Goal: Book appointment/travel/reservation

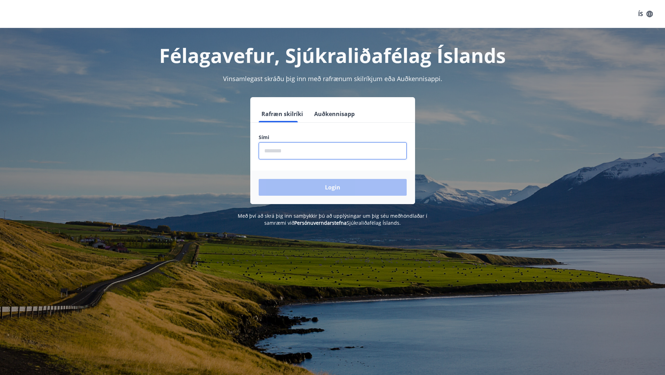
click at [283, 154] on input "phone" at bounding box center [333, 150] width 148 height 17
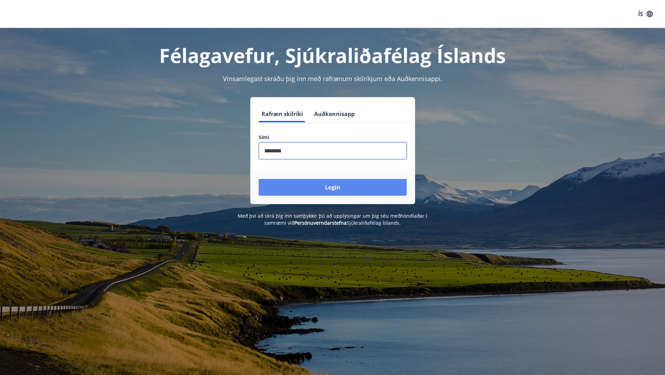
type input "********"
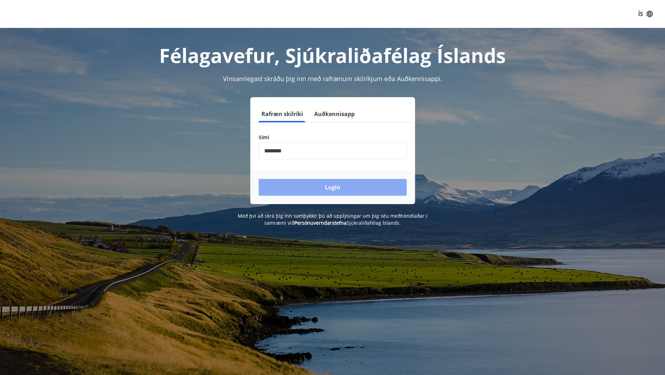
click at [327, 184] on button "Login" at bounding box center [333, 187] width 148 height 17
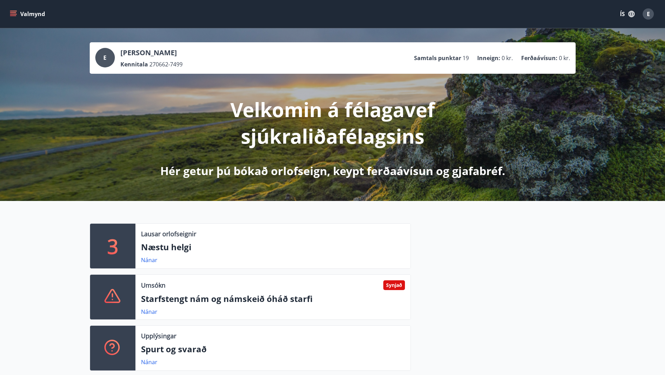
click at [13, 12] on icon "menu" at bounding box center [13, 13] width 7 height 7
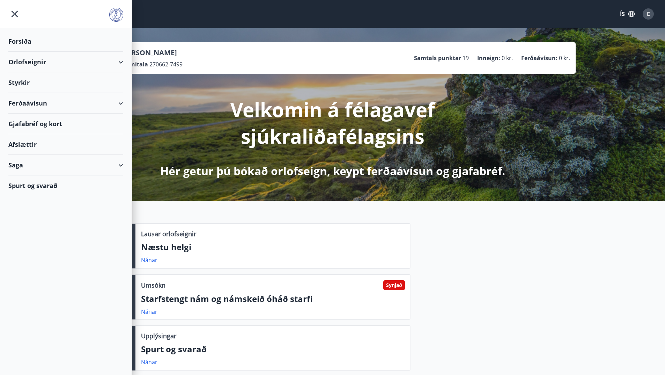
click at [121, 59] on div "Orlofseignir" at bounding box center [65, 62] width 115 height 21
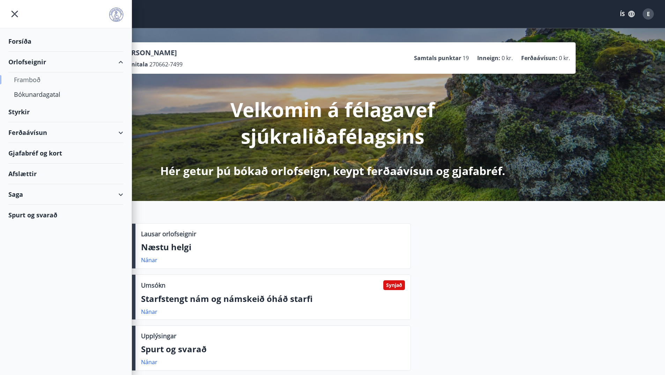
click at [21, 79] on div "Framboð" at bounding box center [66, 79] width 104 height 15
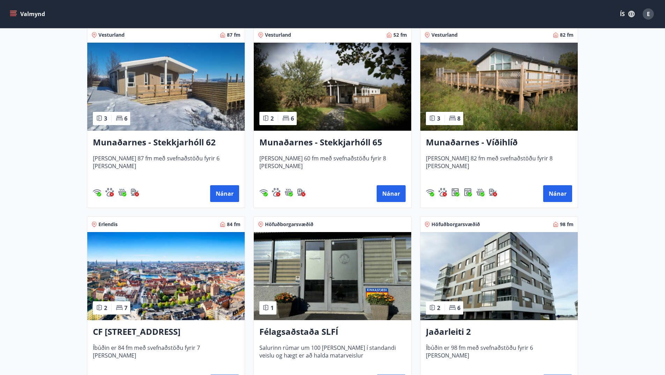
scroll to position [175, 0]
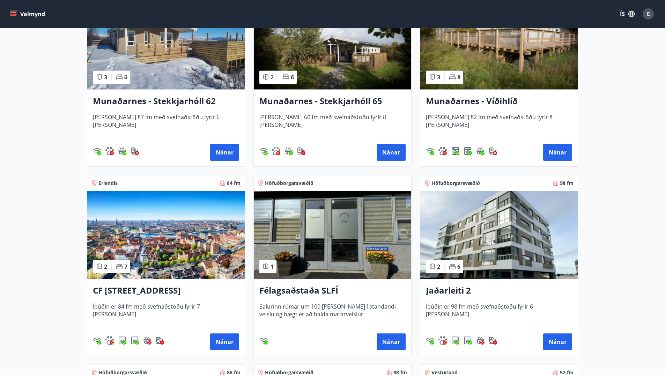
click at [302, 290] on h3 "Félagsaðstaða SLFÍ" at bounding box center [332, 290] width 146 height 13
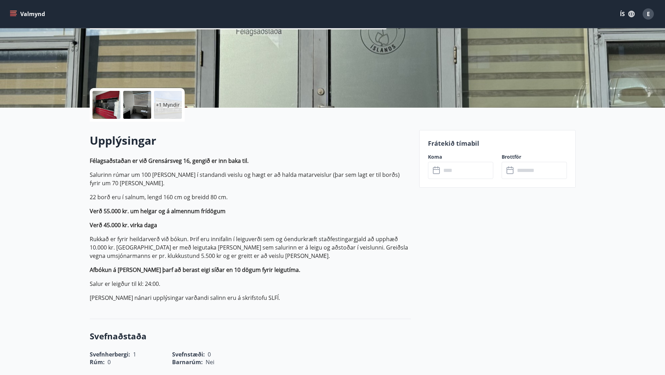
scroll to position [105, 0]
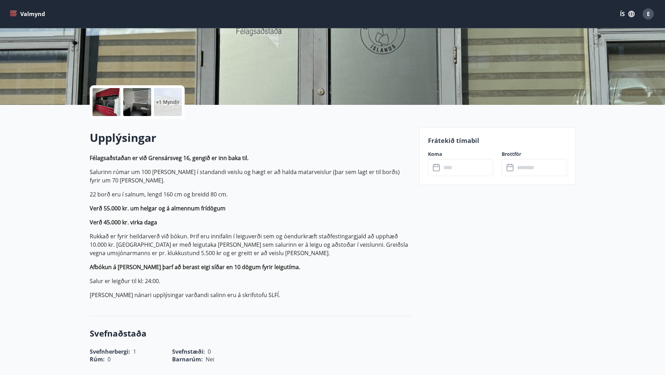
click at [439, 168] on icon at bounding box center [437, 167] width 8 height 8
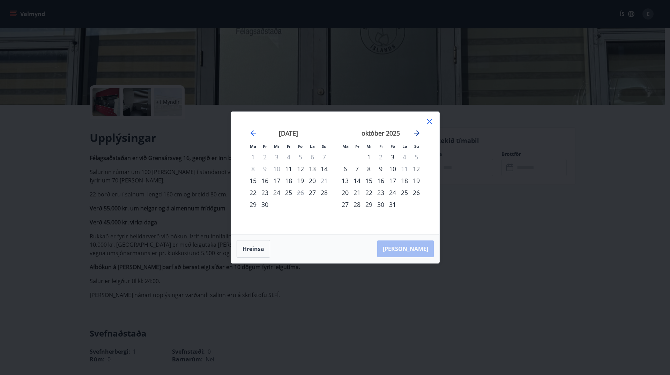
click at [419, 134] on icon "Move forward to switch to the next month." at bounding box center [417, 133] width 8 height 8
click at [415, 131] on icon "Move forward to switch to the next month." at bounding box center [417, 133] width 8 height 8
click at [417, 131] on icon "Move forward to switch to the next month." at bounding box center [417, 133] width 6 height 6
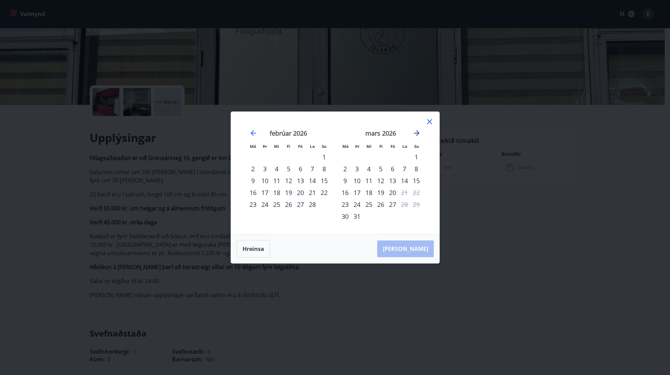
click at [417, 131] on icon "Move forward to switch to the next month." at bounding box center [417, 133] width 6 height 6
click at [421, 132] on div "apríl 2026" at bounding box center [380, 135] width 83 height 31
click at [418, 132] on icon "Move forward to switch to the next month." at bounding box center [417, 133] width 6 height 6
click at [403, 181] on div "20" at bounding box center [405, 181] width 12 height 12
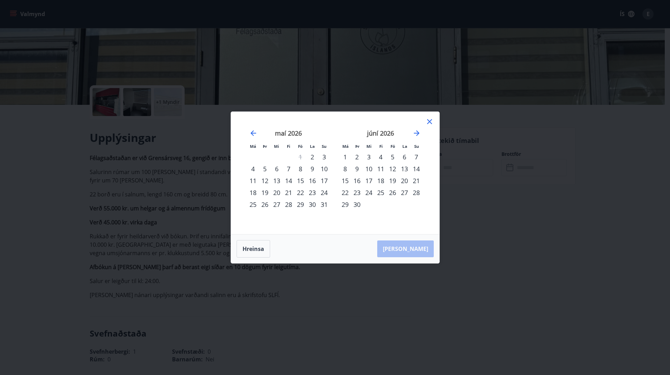
click at [403, 181] on div "20" at bounding box center [405, 181] width 12 height 12
click at [413, 249] on div "[PERSON_NAME]" at bounding box center [335, 248] width 208 height 29
click at [404, 179] on div "20" at bounding box center [405, 181] width 12 height 12
click at [249, 252] on button "Hreinsa" at bounding box center [254, 248] width 34 height 17
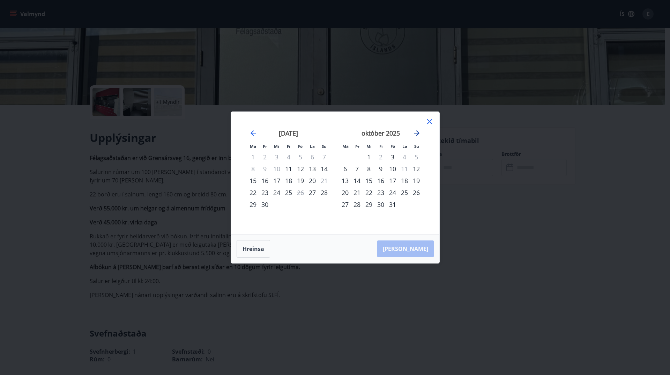
click at [417, 134] on icon "Move forward to switch to the next month." at bounding box center [417, 133] width 8 height 8
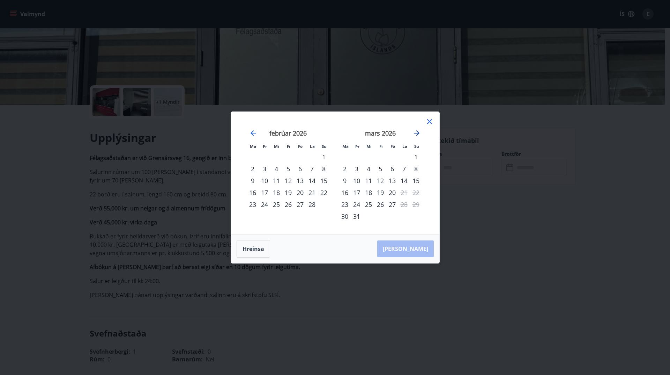
click at [417, 134] on icon "Move forward to switch to the next month." at bounding box center [417, 133] width 8 height 8
click at [405, 177] on div "20" at bounding box center [405, 181] width 12 height 12
click at [416, 183] on div "21" at bounding box center [416, 181] width 12 height 12
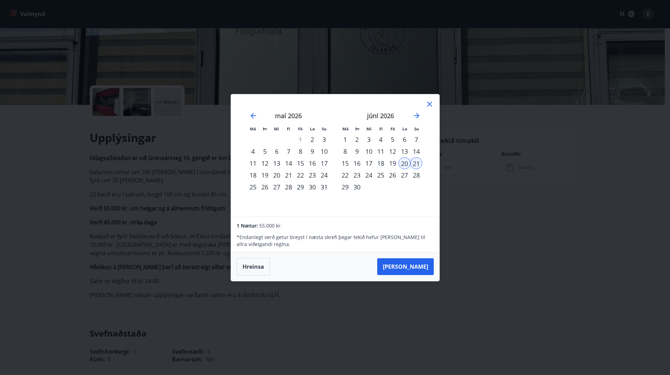
click at [403, 164] on div "20" at bounding box center [405, 163] width 12 height 12
click at [415, 269] on button "[PERSON_NAME]" at bounding box center [405, 266] width 57 height 17
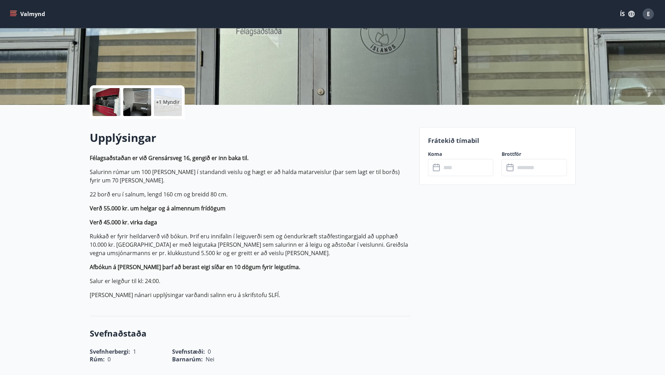
type input "******"
